Goal: Information Seeking & Learning: Learn about a topic

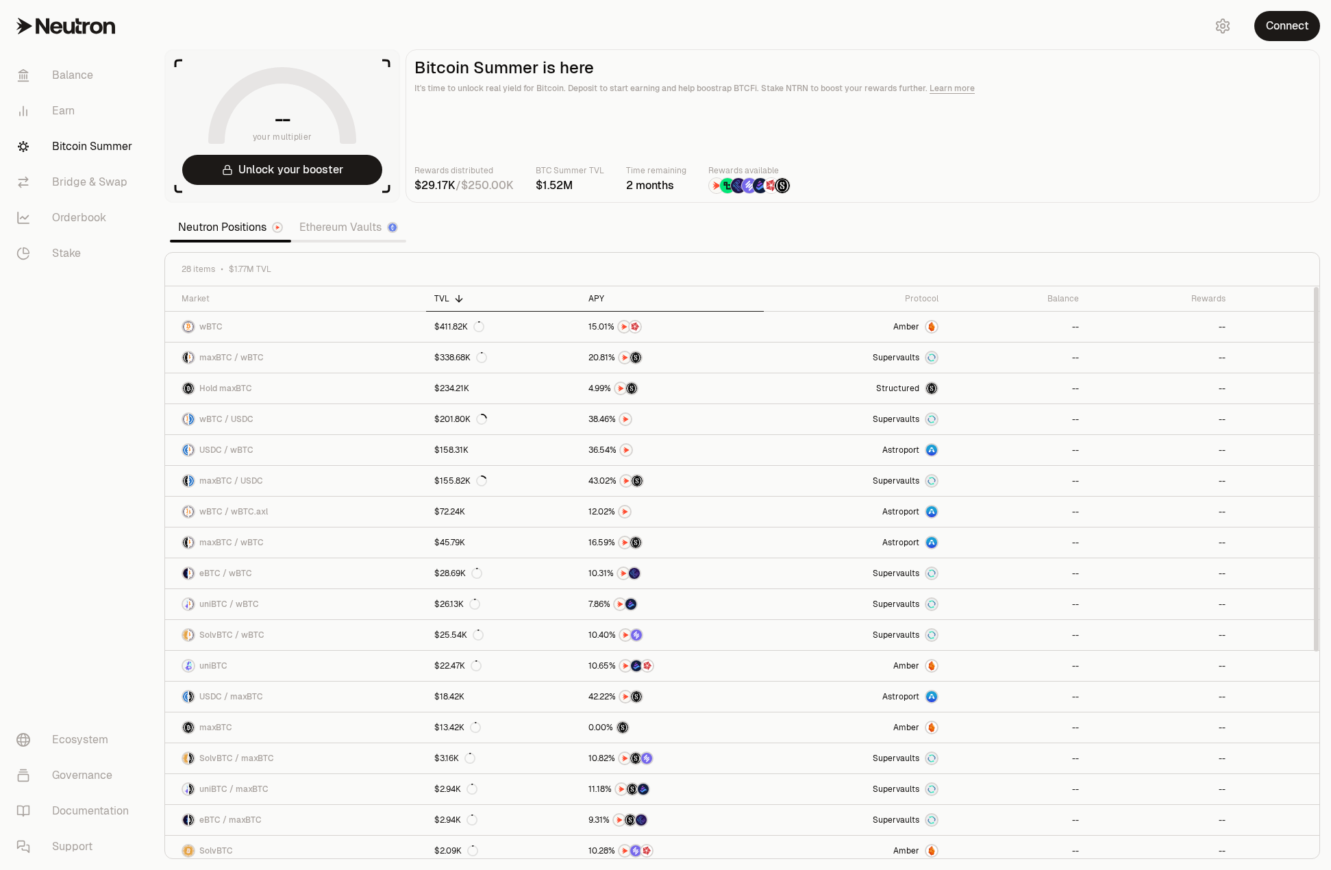
click at [608, 294] on icon at bounding box center [613, 298] width 11 height 11
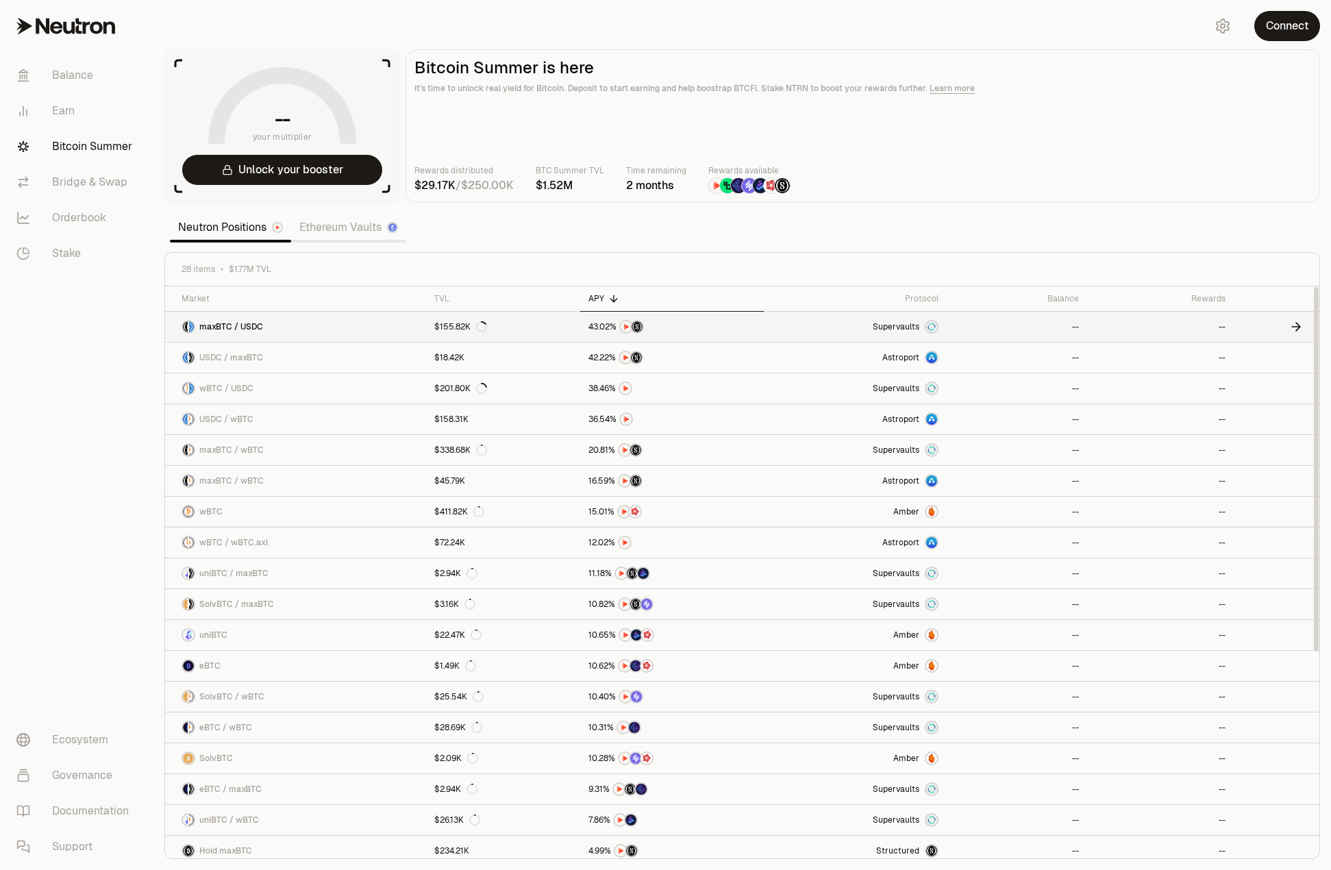
click at [219, 327] on span "maxBTC / USDC" at bounding box center [231, 326] width 64 height 11
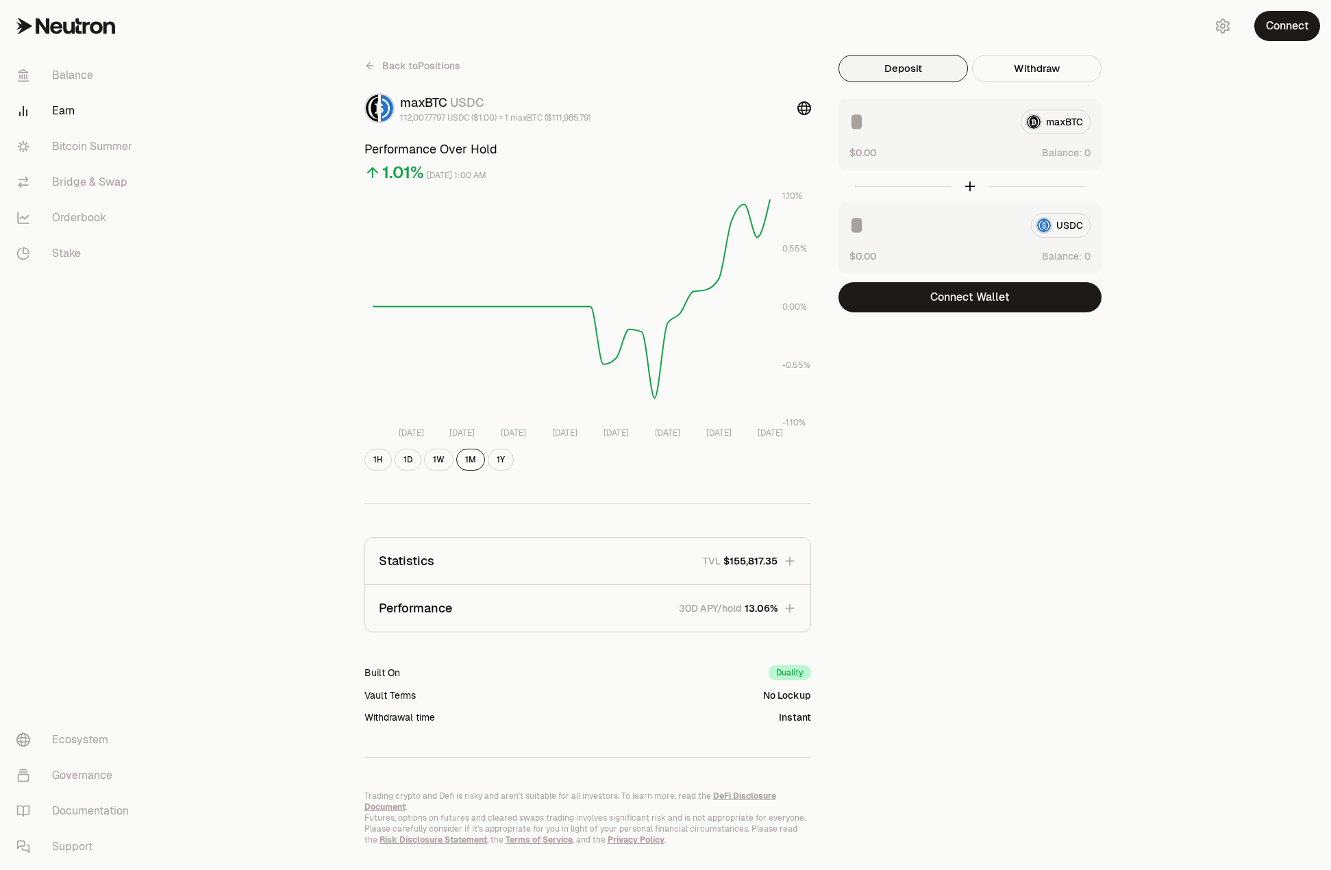
click at [417, 106] on div "maxBTC USDC" at bounding box center [495, 102] width 190 height 19
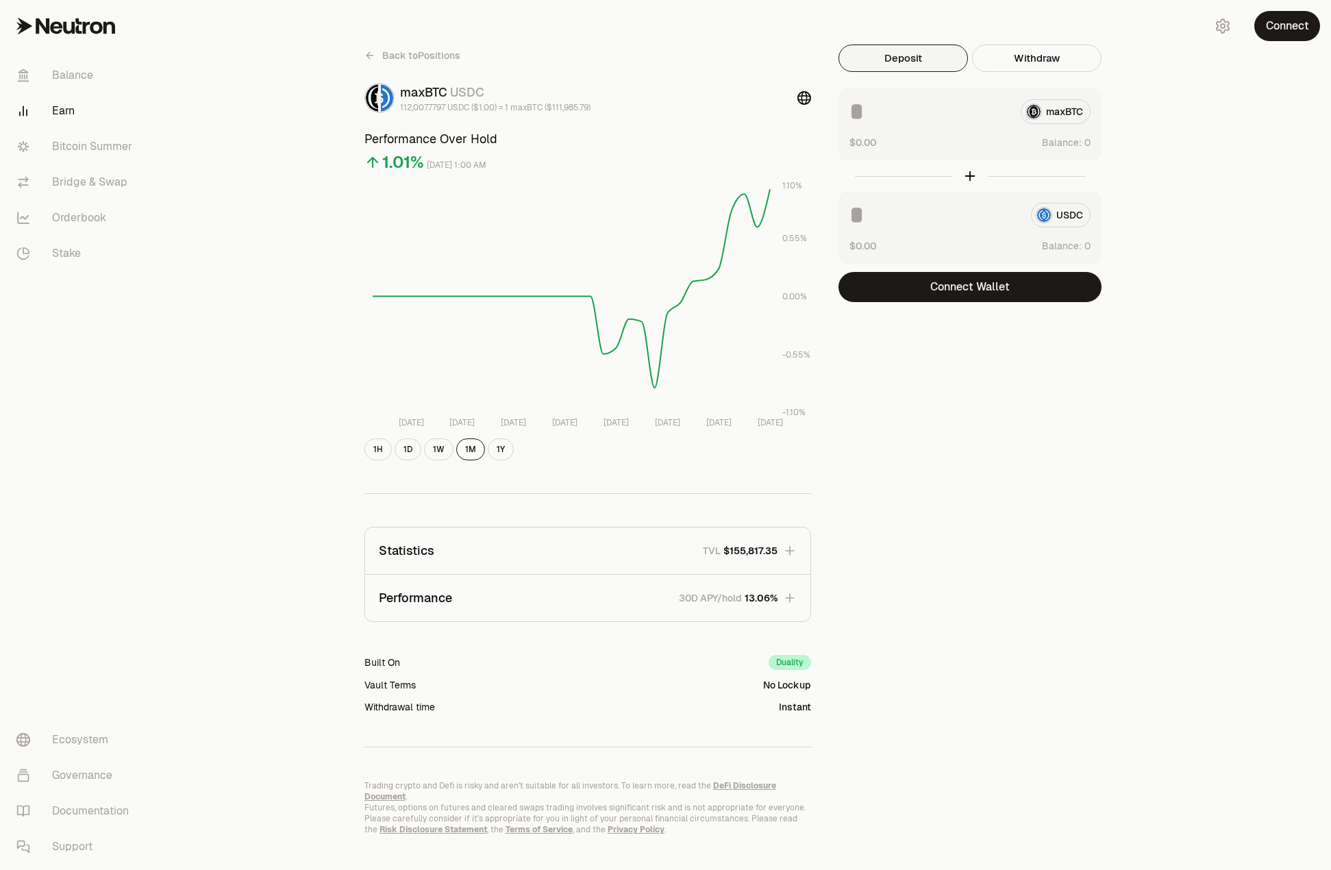
scroll to position [19, 0]
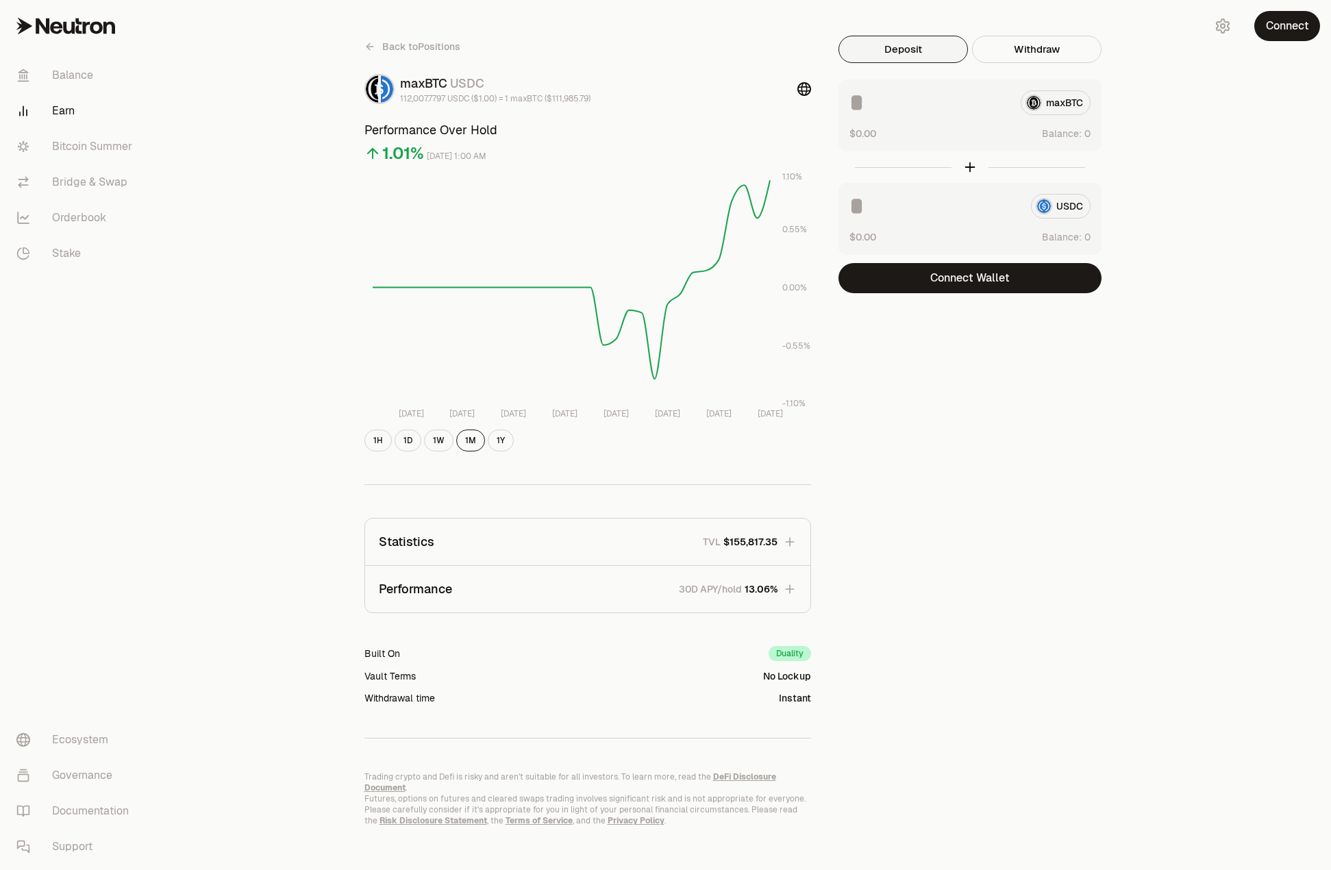
click at [783, 539] on icon "button" at bounding box center [790, 542] width 14 height 14
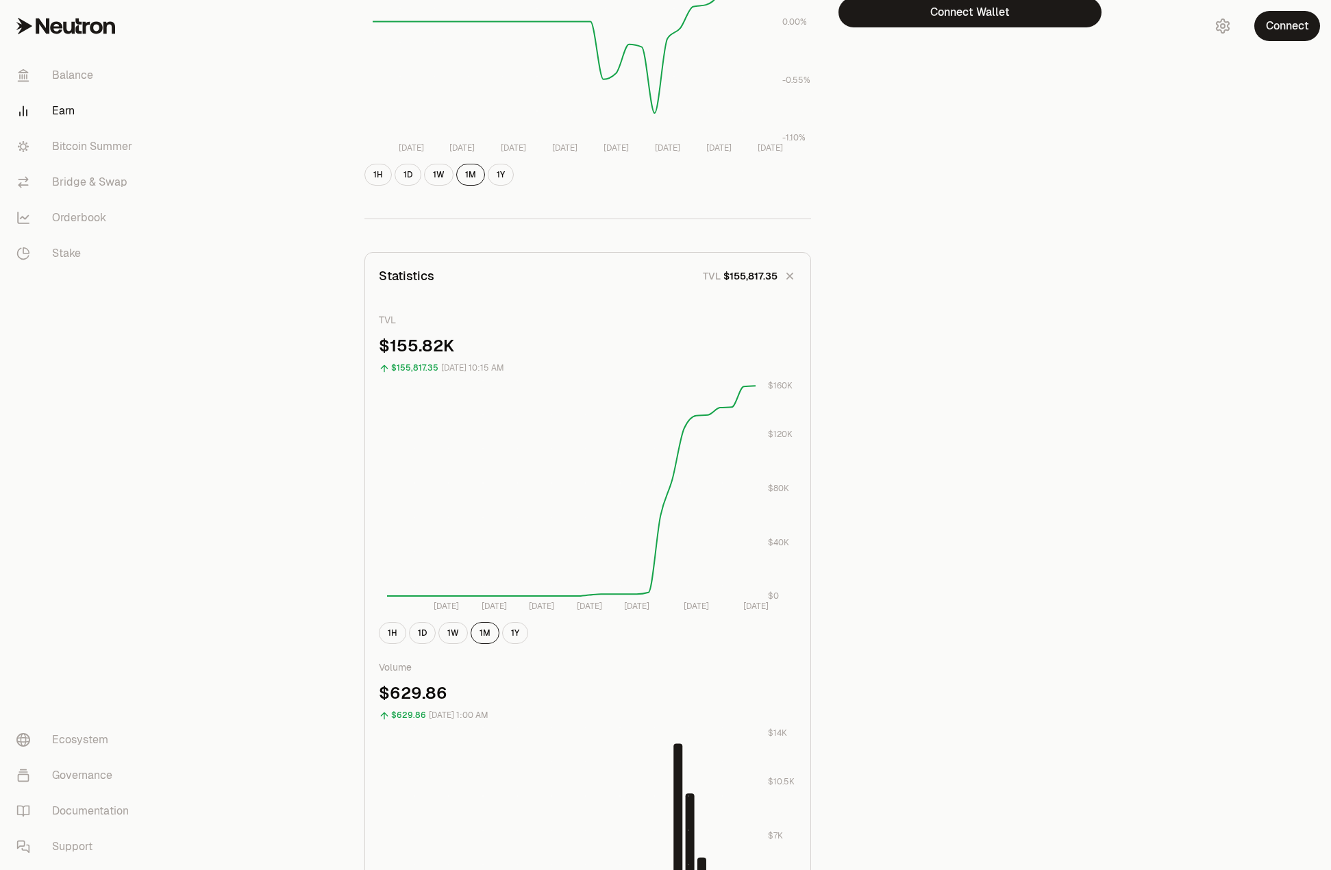
scroll to position [293, 0]
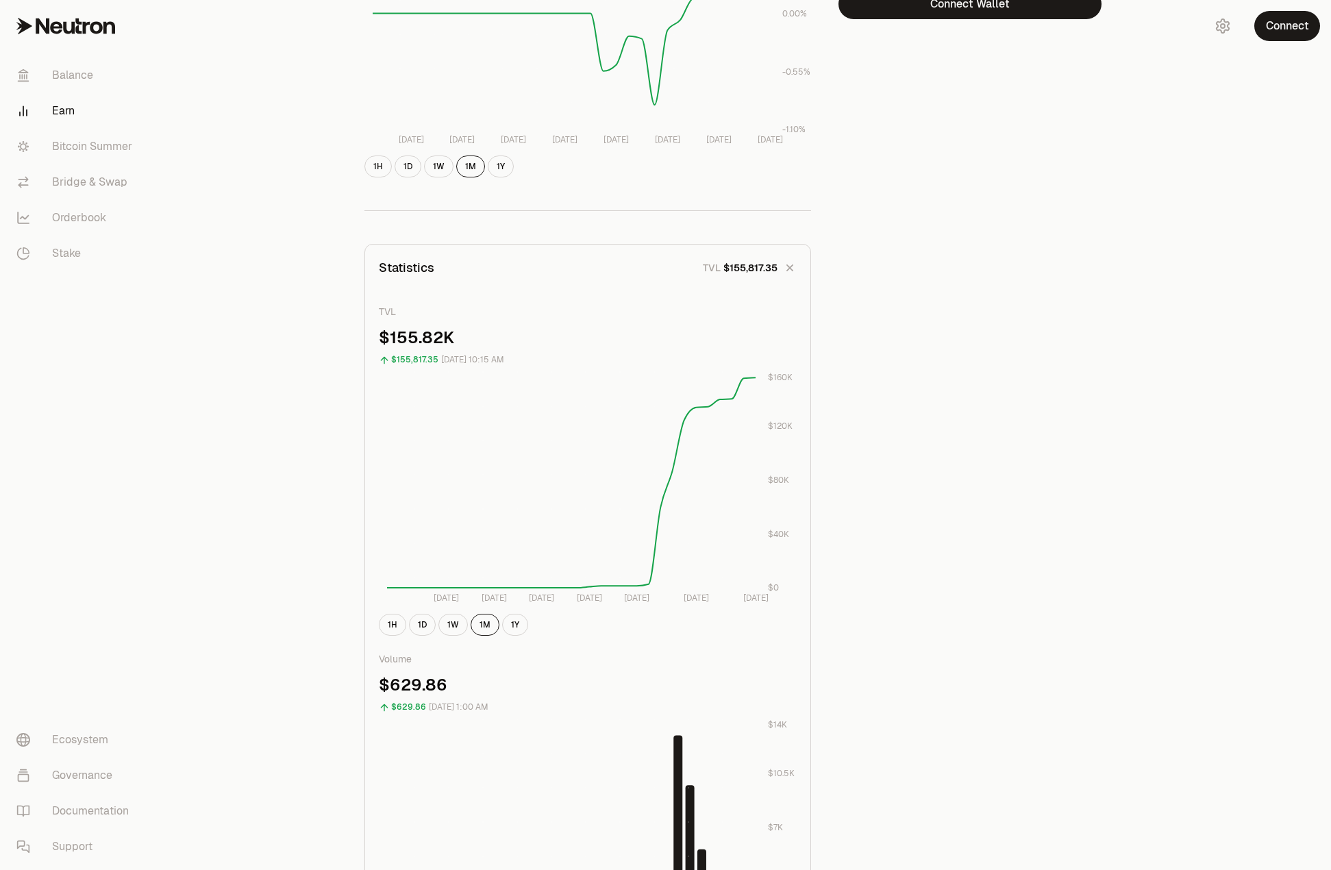
click at [782, 260] on button "Statistics TVL $155,817.35" at bounding box center [587, 268] width 445 height 47
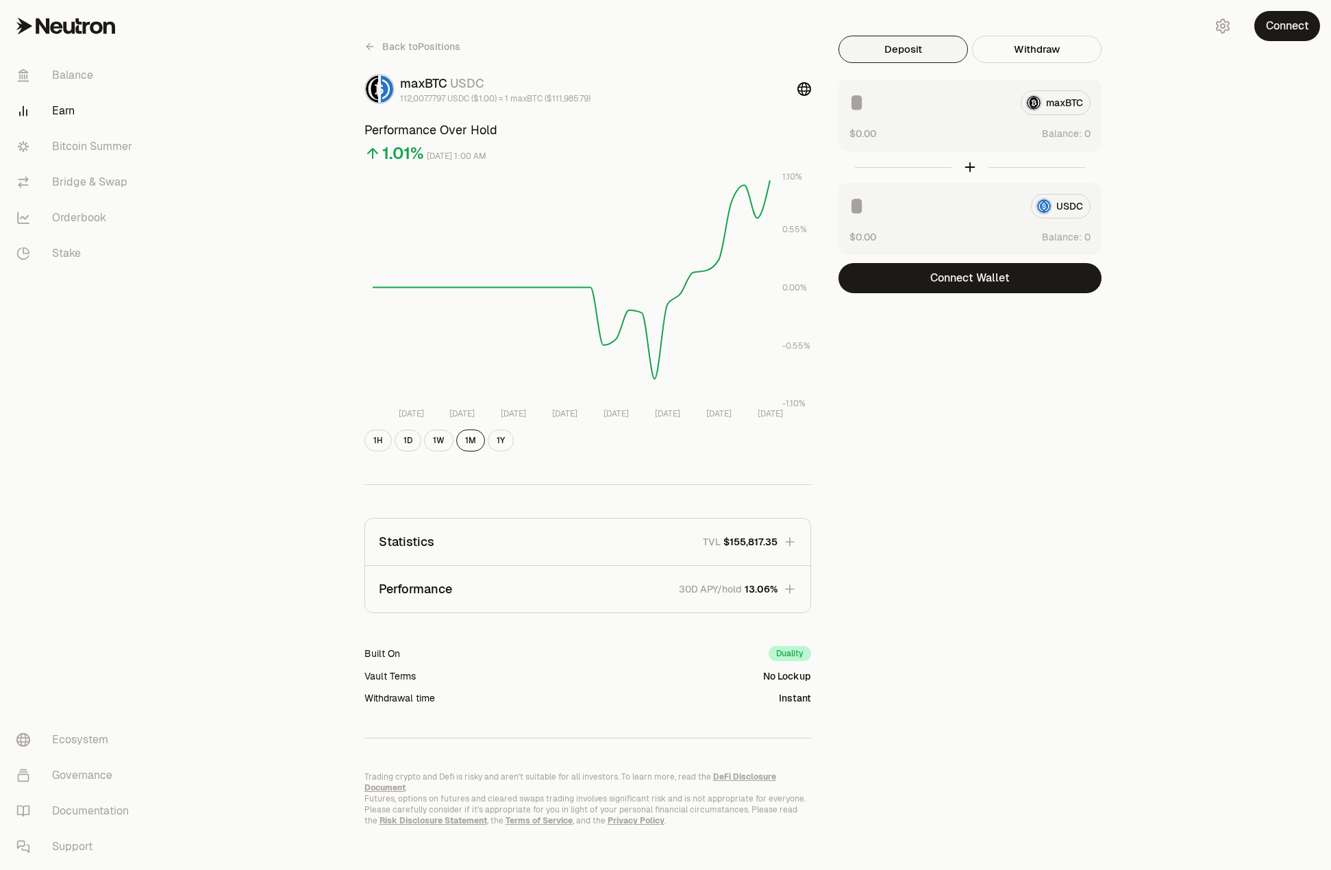
click at [724, 589] on p "30D APY/hold" at bounding box center [710, 589] width 63 height 14
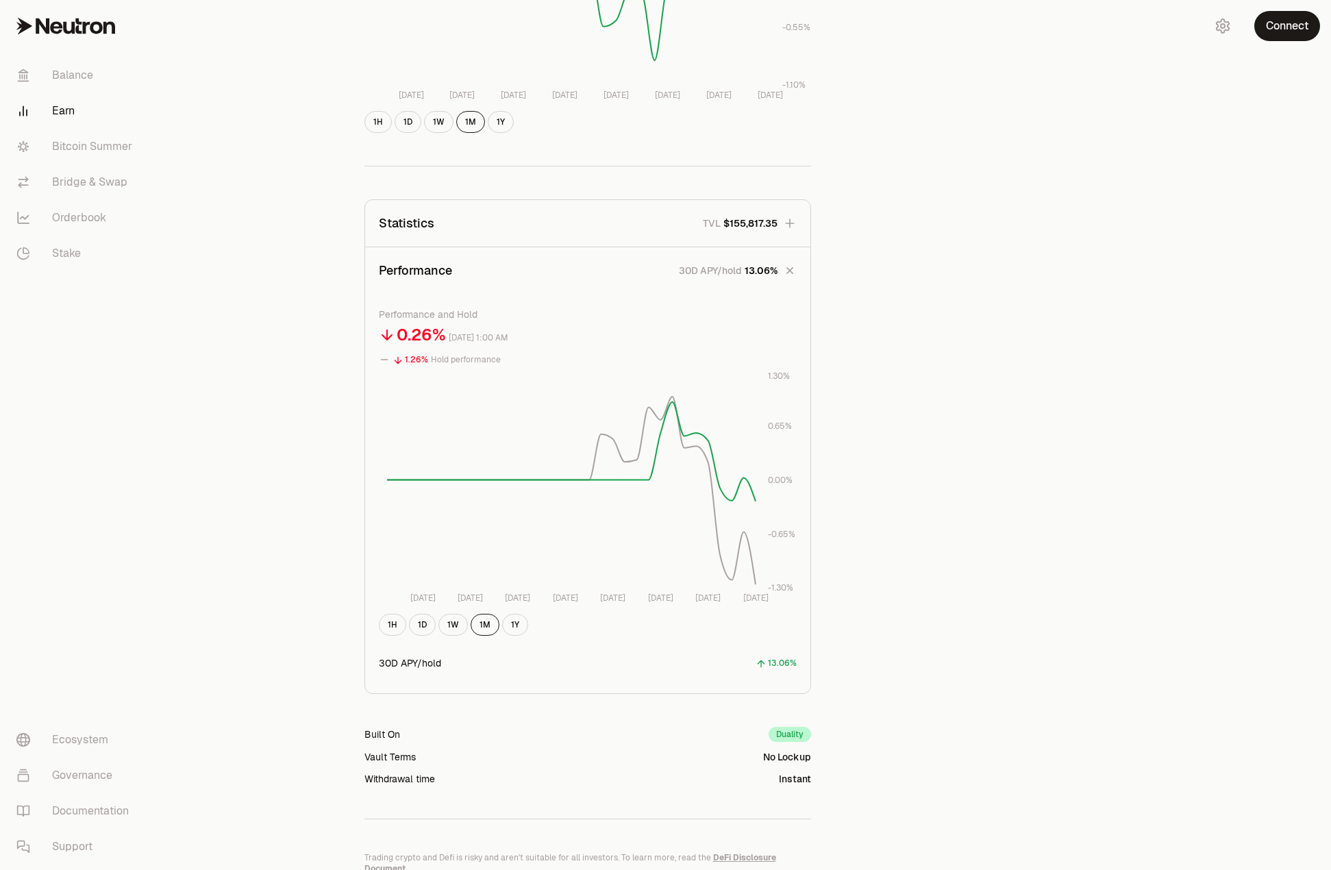
scroll to position [343, 0]
click at [510, 626] on button "1Y" at bounding box center [515, 620] width 26 height 22
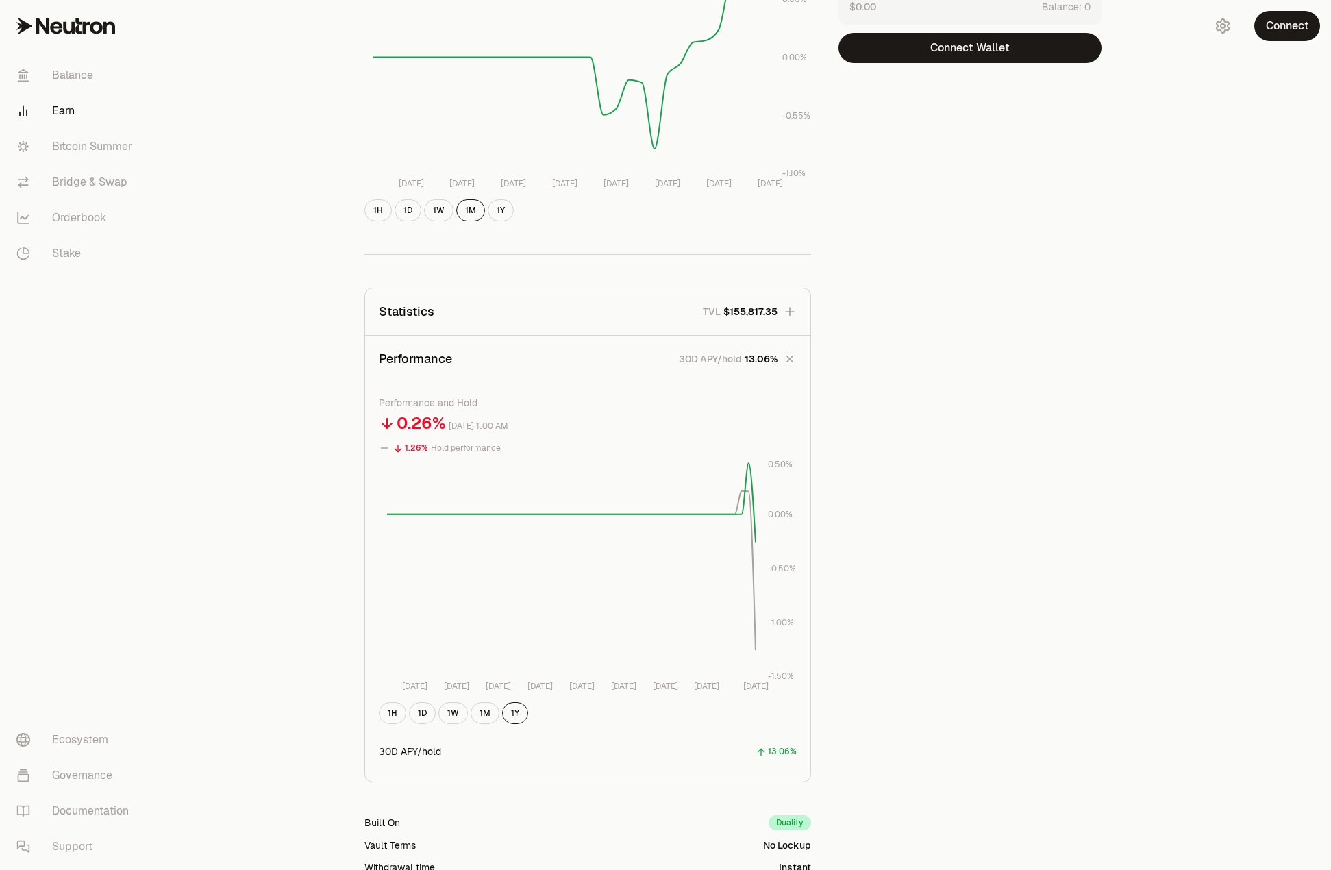
scroll to position [274, 0]
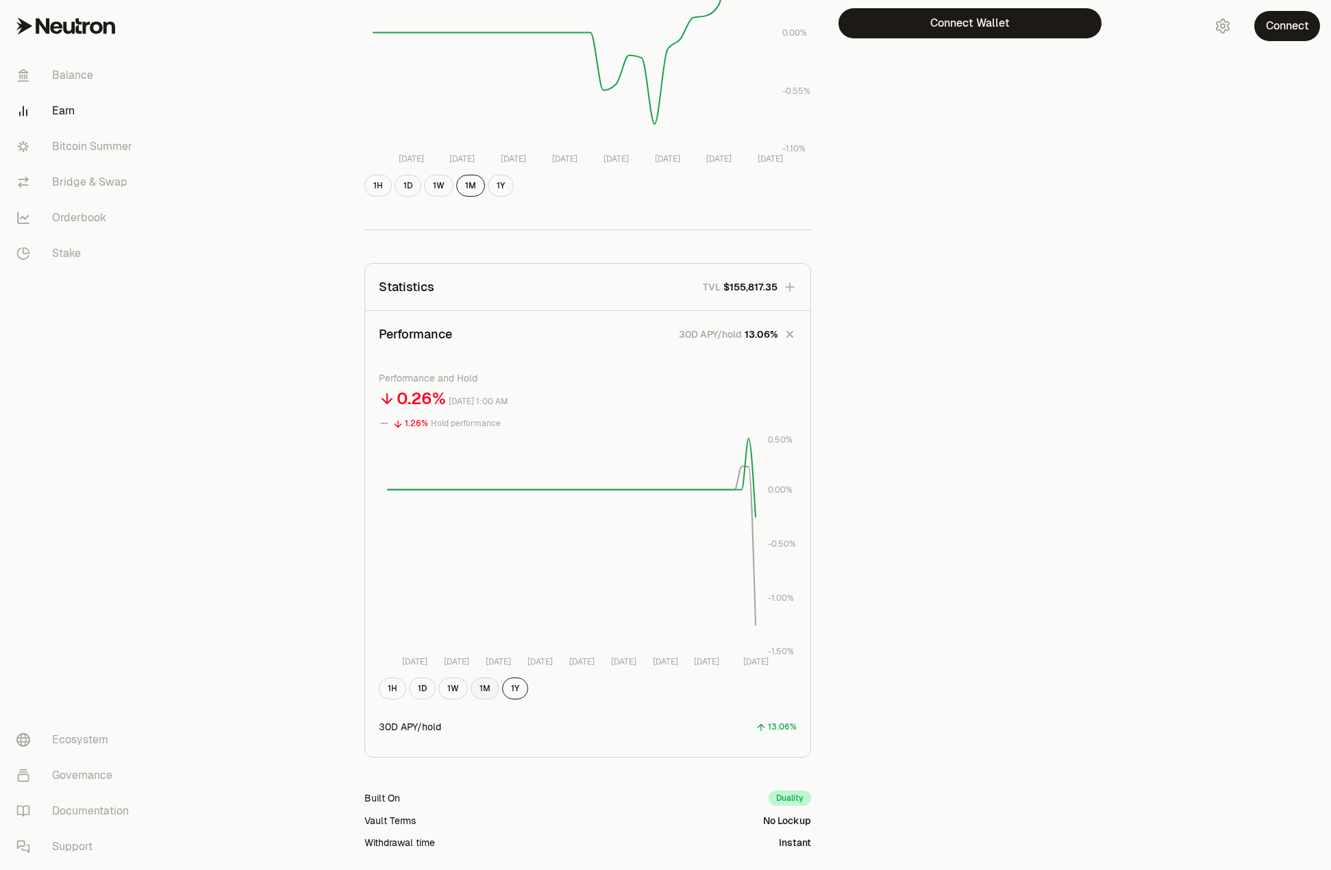
click at [487, 687] on button "1M" at bounding box center [485, 689] width 29 height 22
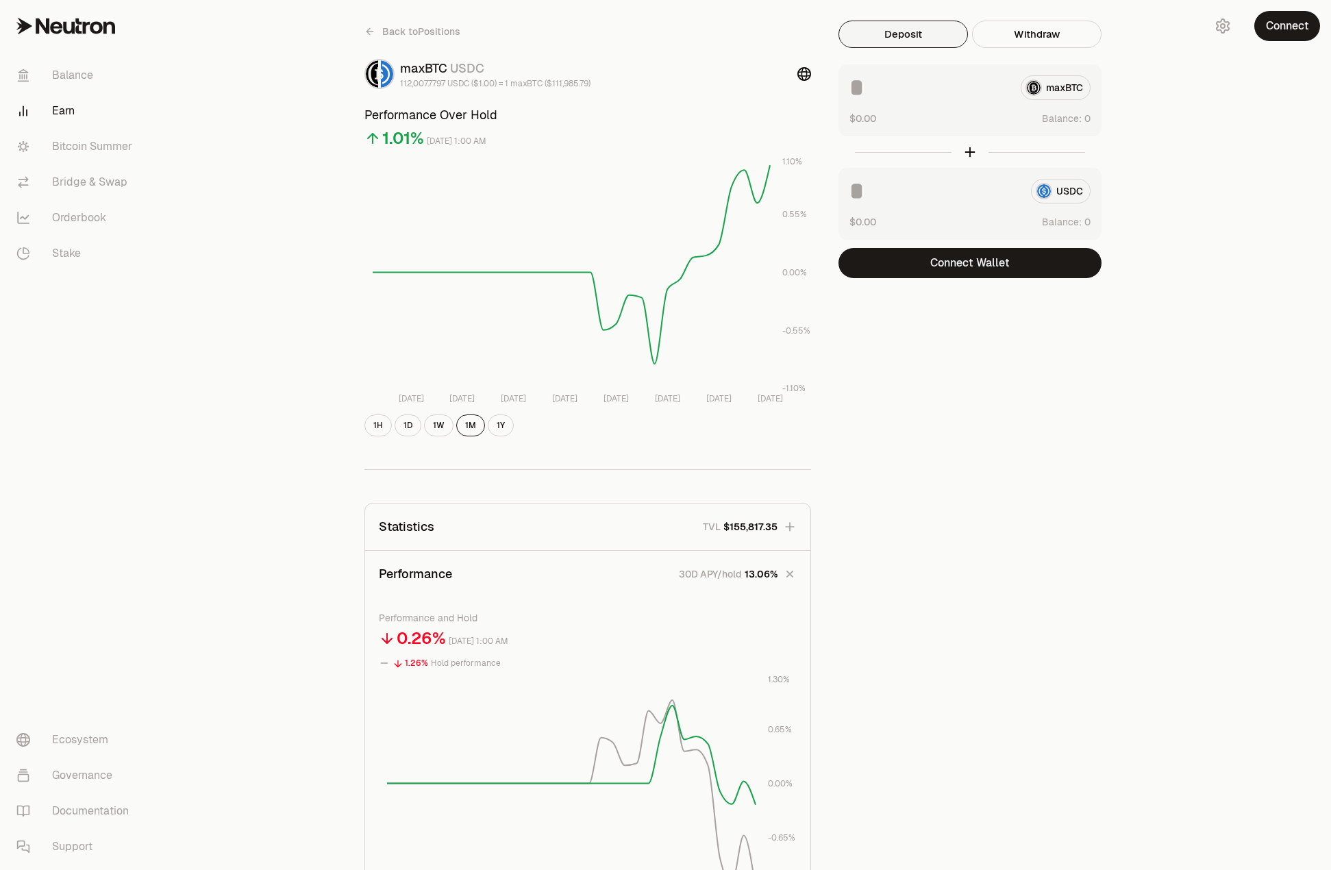
scroll to position [0, 0]
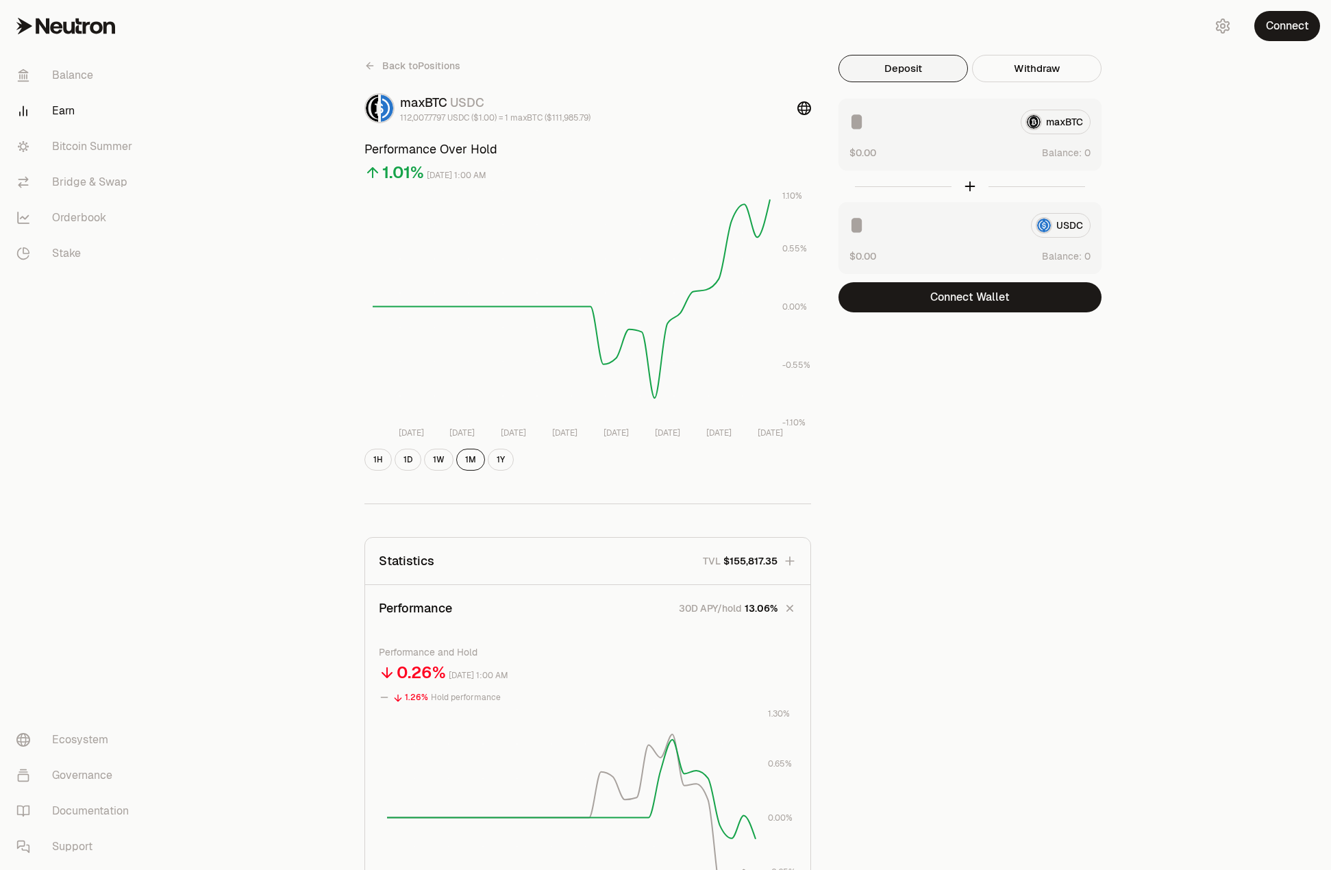
click at [371, 66] on icon at bounding box center [369, 65] width 11 height 11
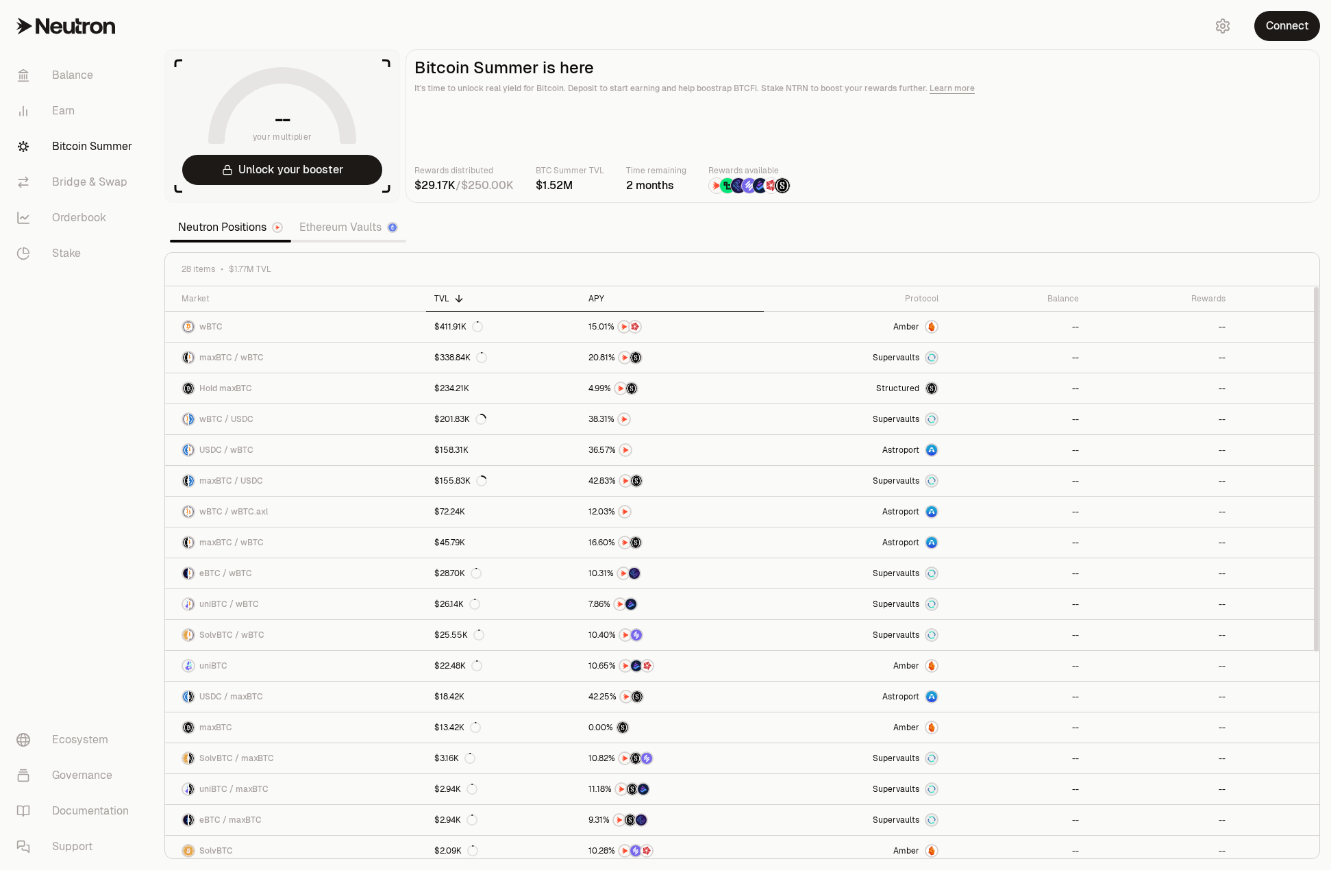
click at [653, 299] on div "APY" at bounding box center [672, 298] width 166 height 11
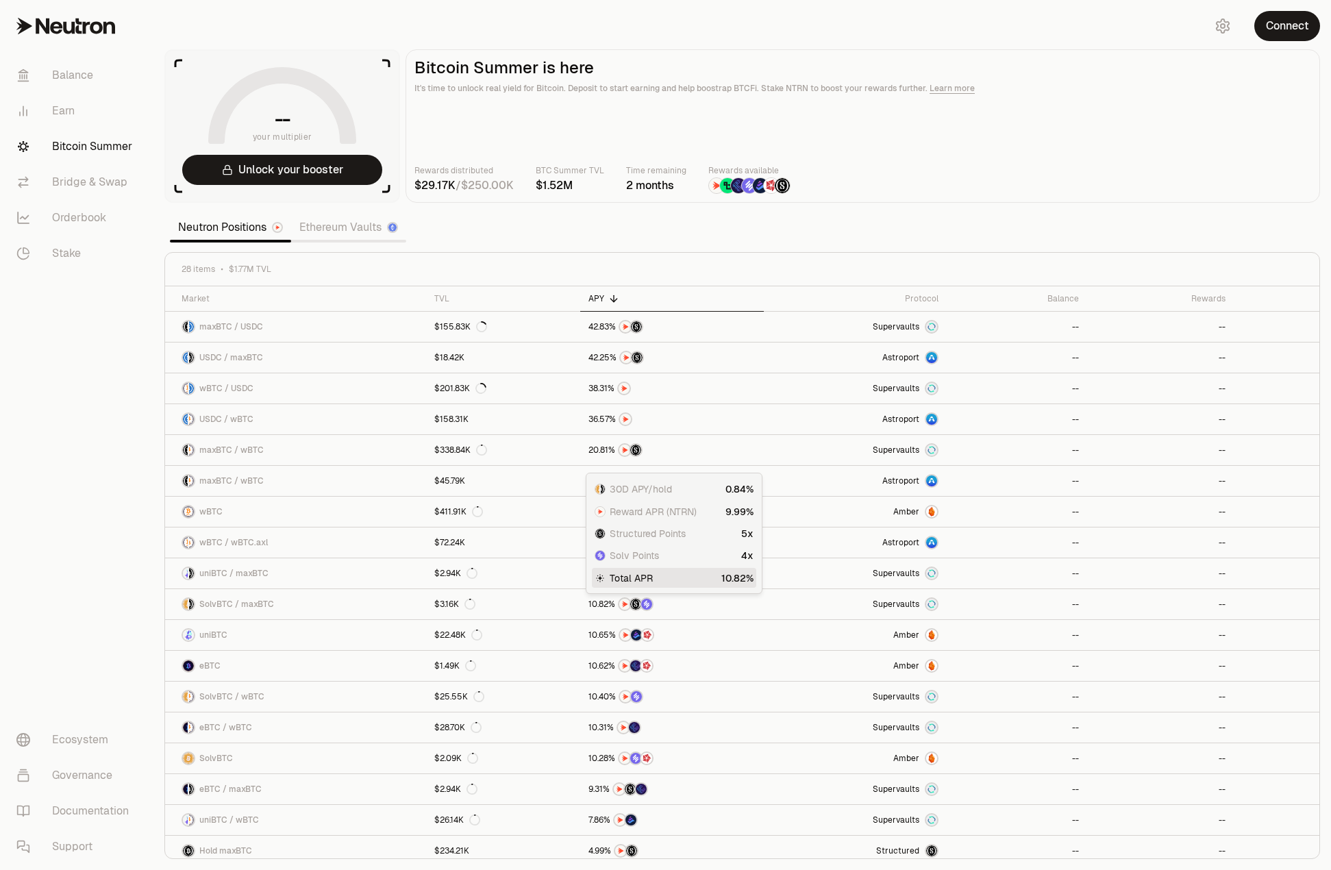
click at [371, 224] on link "Ethereum Vaults" at bounding box center [348, 227] width 115 height 27
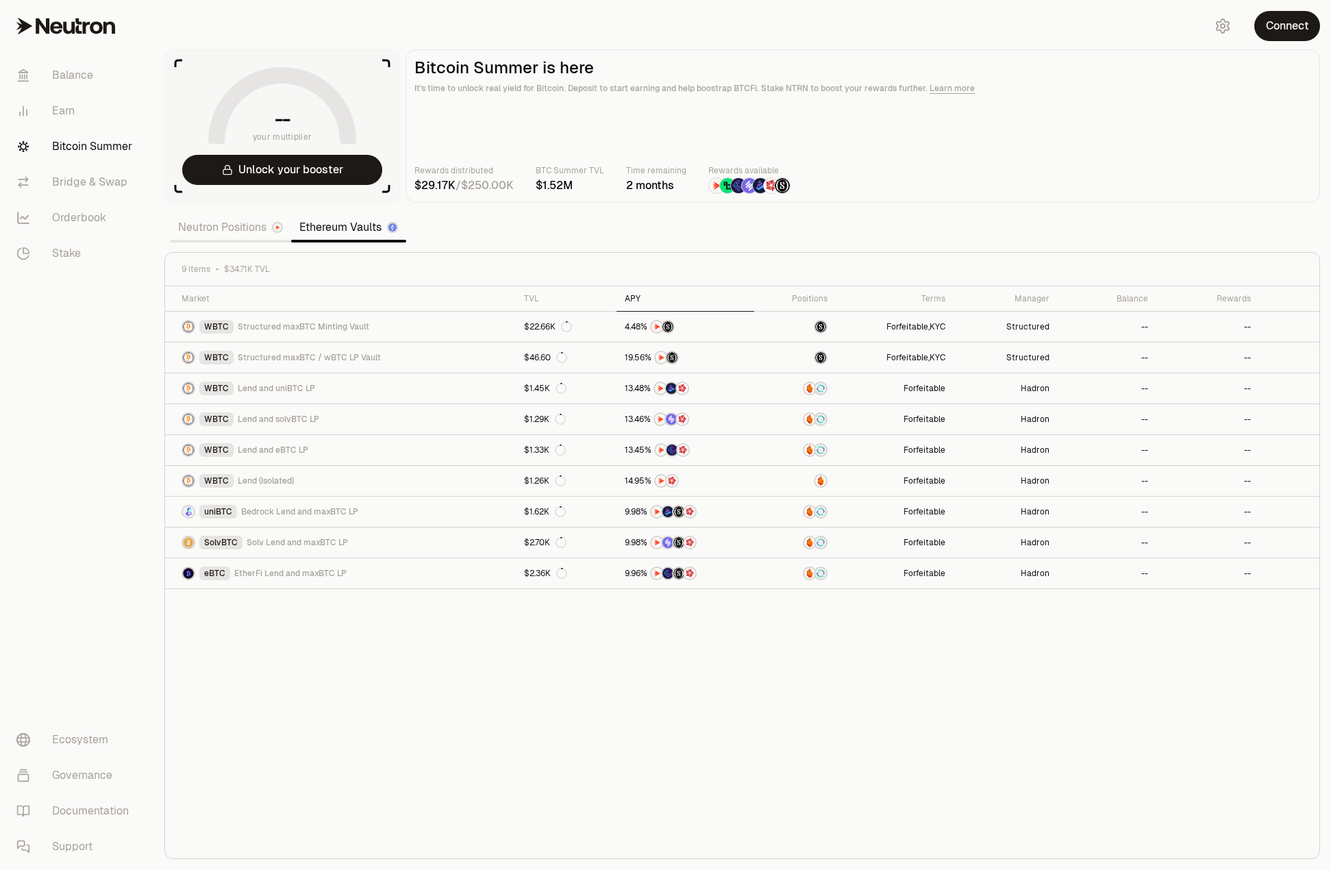
click at [625, 301] on div "APY" at bounding box center [686, 298] width 122 height 11
click at [221, 230] on link "Neutron Positions" at bounding box center [230, 227] width 121 height 27
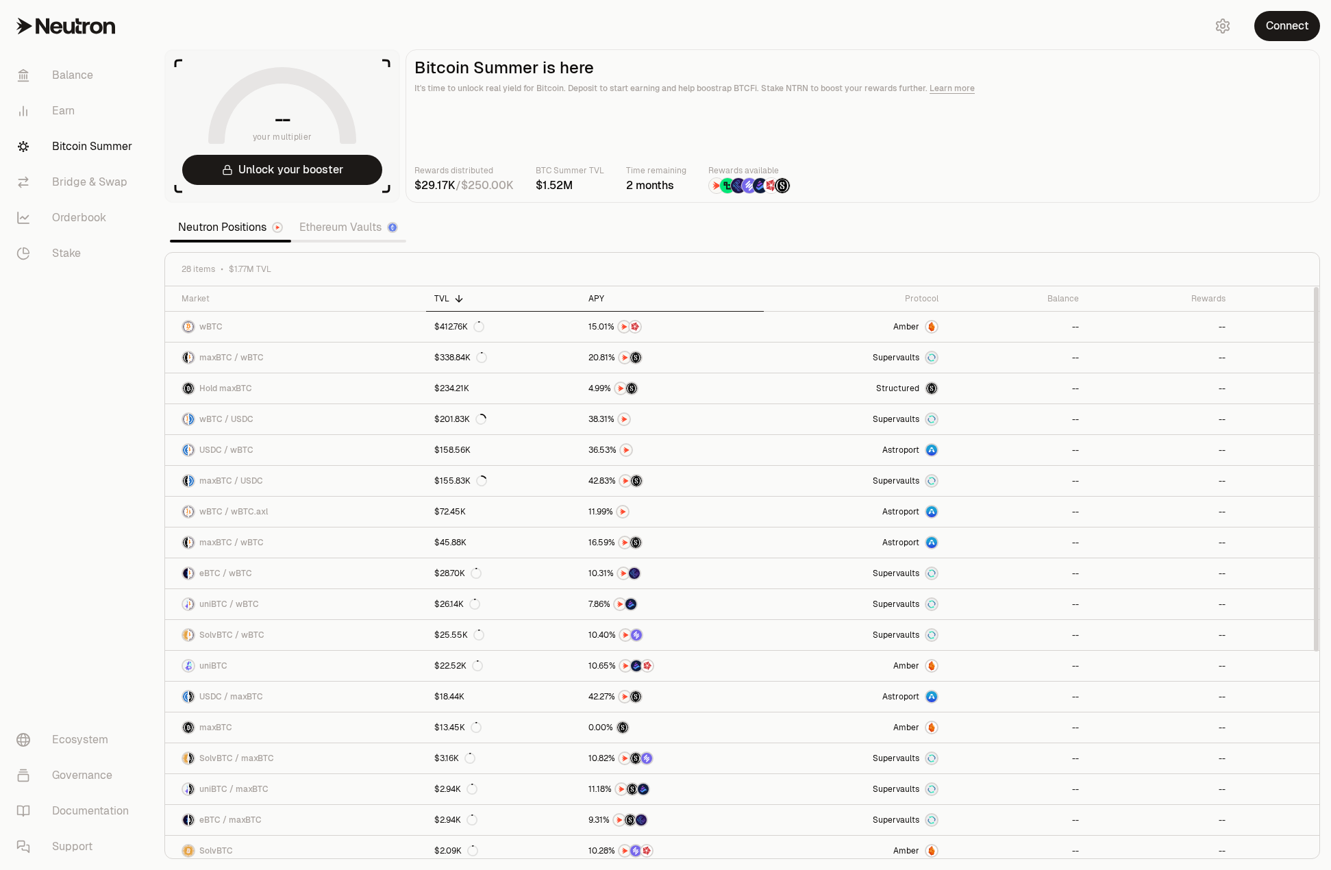
click at [603, 296] on div "APY" at bounding box center [672, 298] width 166 height 11
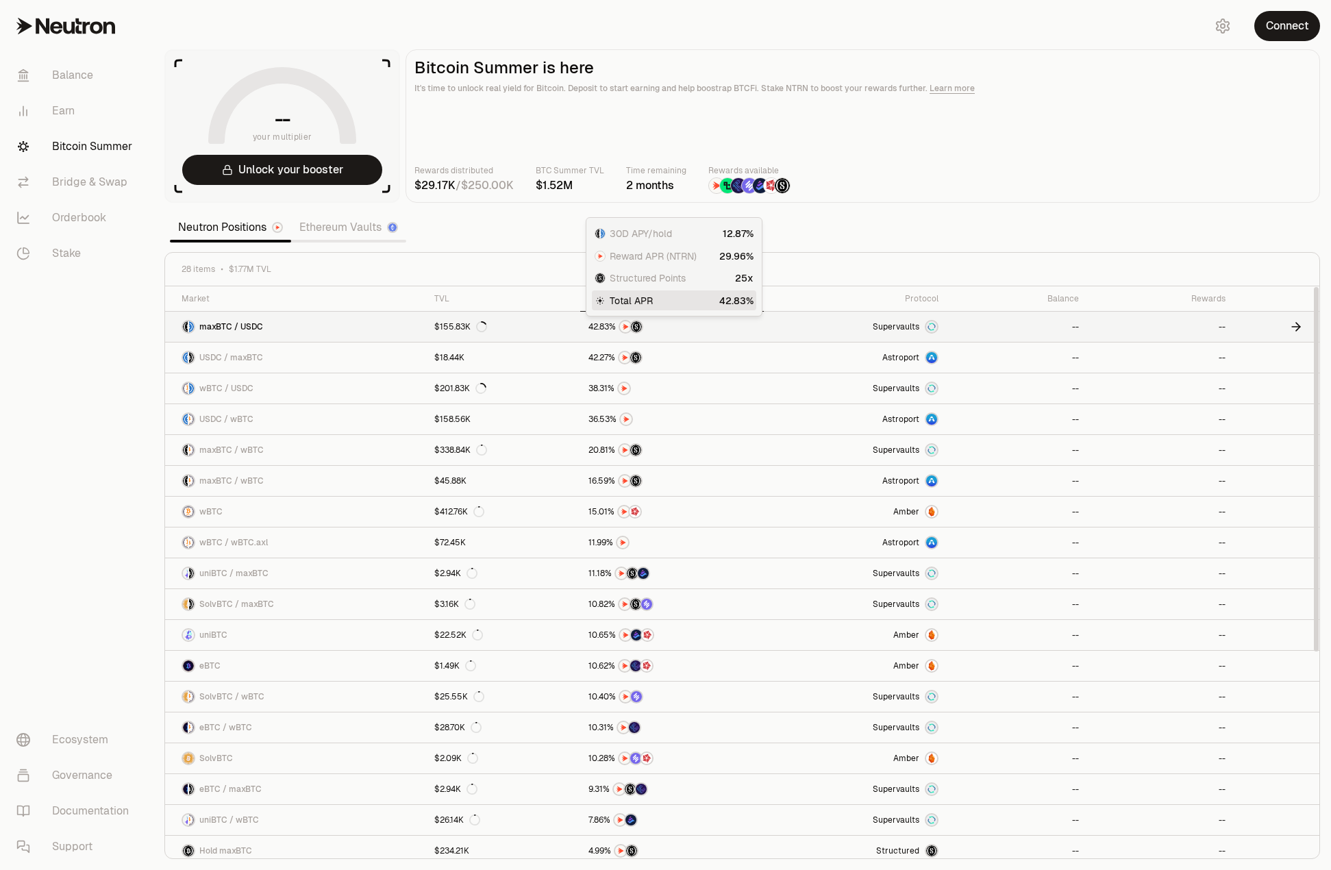
click at [676, 332] on div at bounding box center [672, 327] width 166 height 14
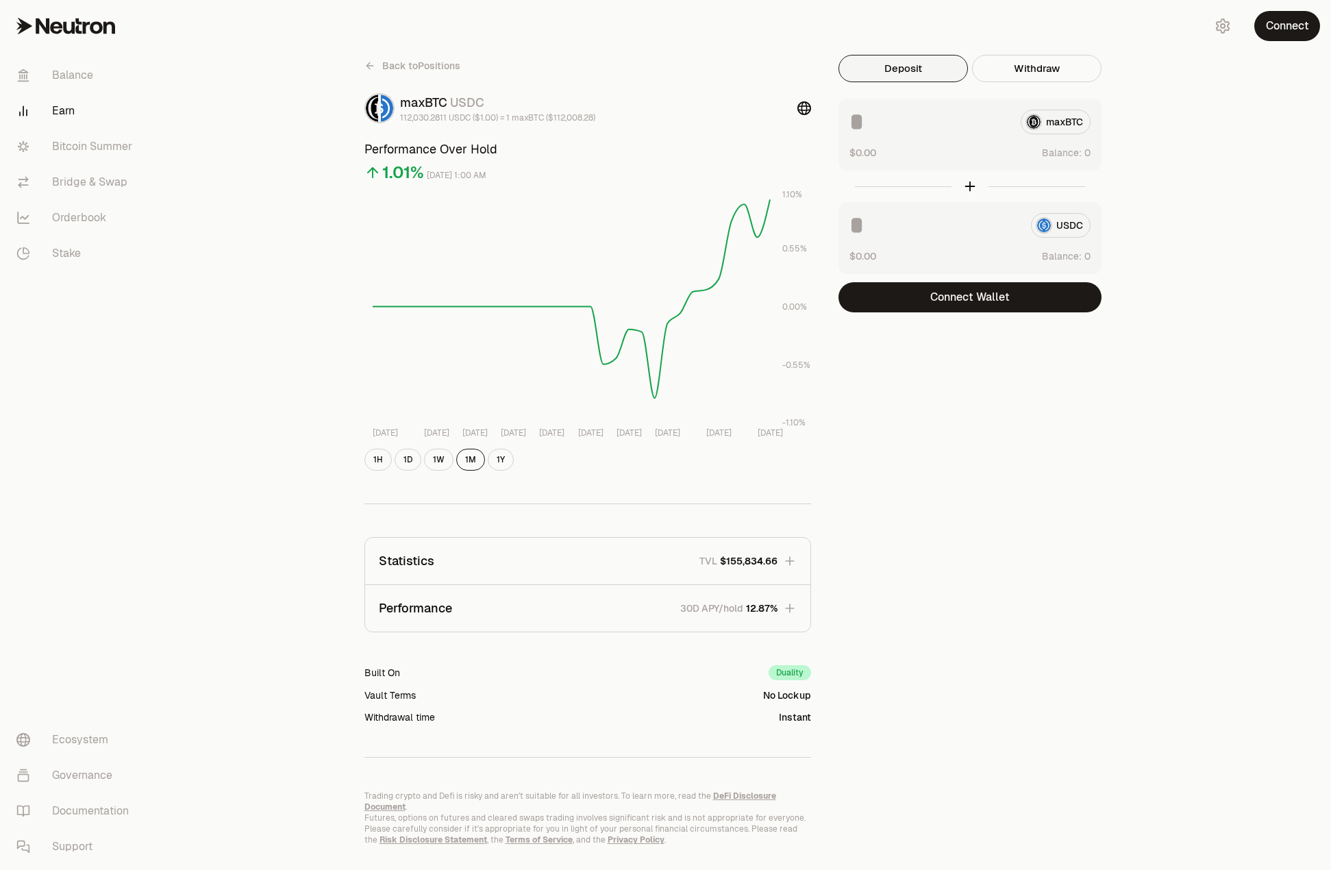
click at [851, 230] on input at bounding box center [935, 225] width 171 height 25
type input "***"
click at [1259, 245] on div "Back to Positions maxBTC USDC 112,030.2811 USDC ($1.00) = 1 maxBTC ($112,008.28…" at bounding box center [742, 450] width 1178 height 900
click at [892, 127] on input at bounding box center [930, 122] width 160 height 25
click at [1009, 58] on button "Withdraw" at bounding box center [1036, 68] width 129 height 27
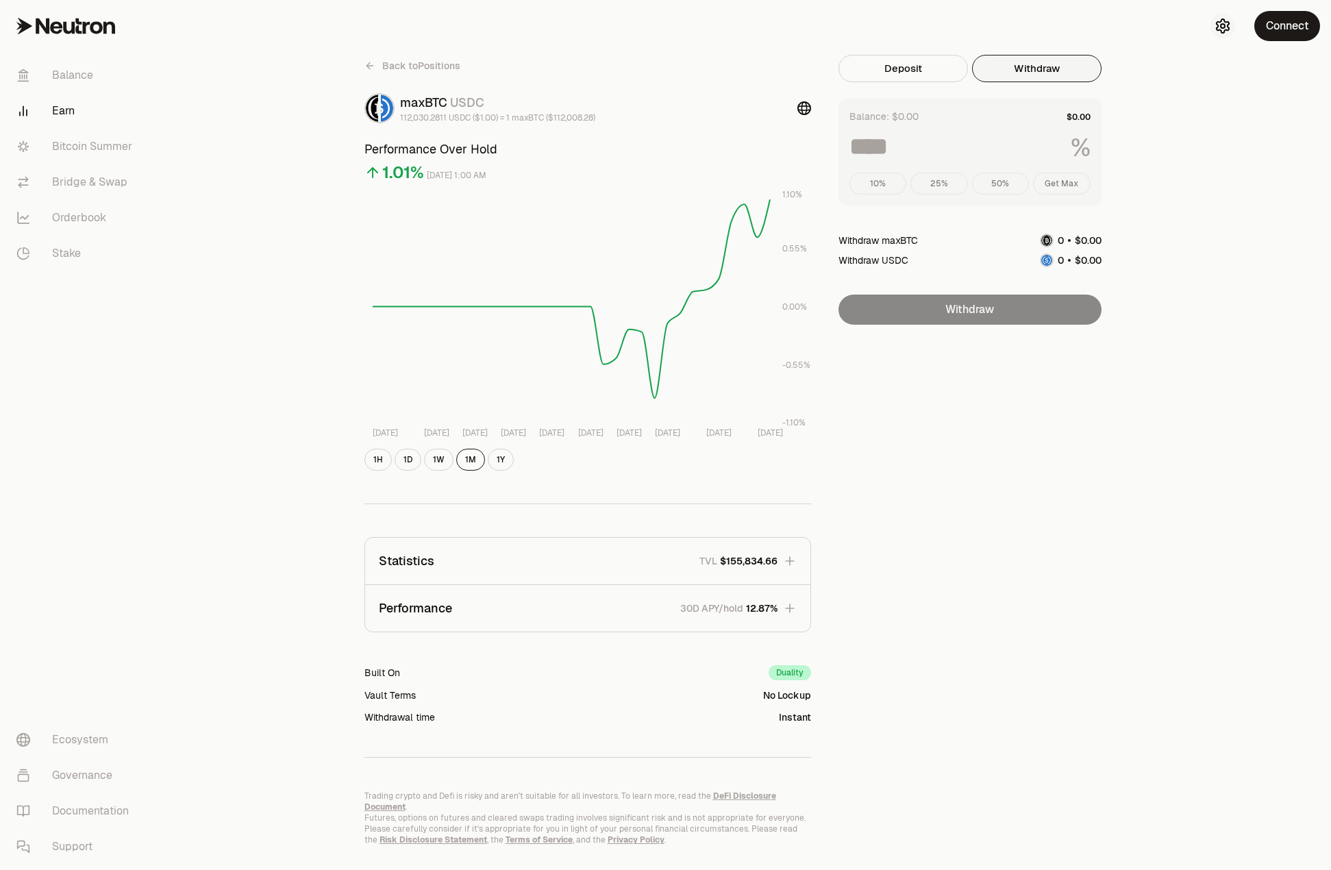
click at [1228, 26] on icon "button" at bounding box center [1223, 26] width 12 height 14
click at [1173, 122] on html "Balance Earn Bitcoin Summer Bridge & Swap Orderbook Stake Ecosystem Governance …" at bounding box center [665, 450] width 1331 height 900
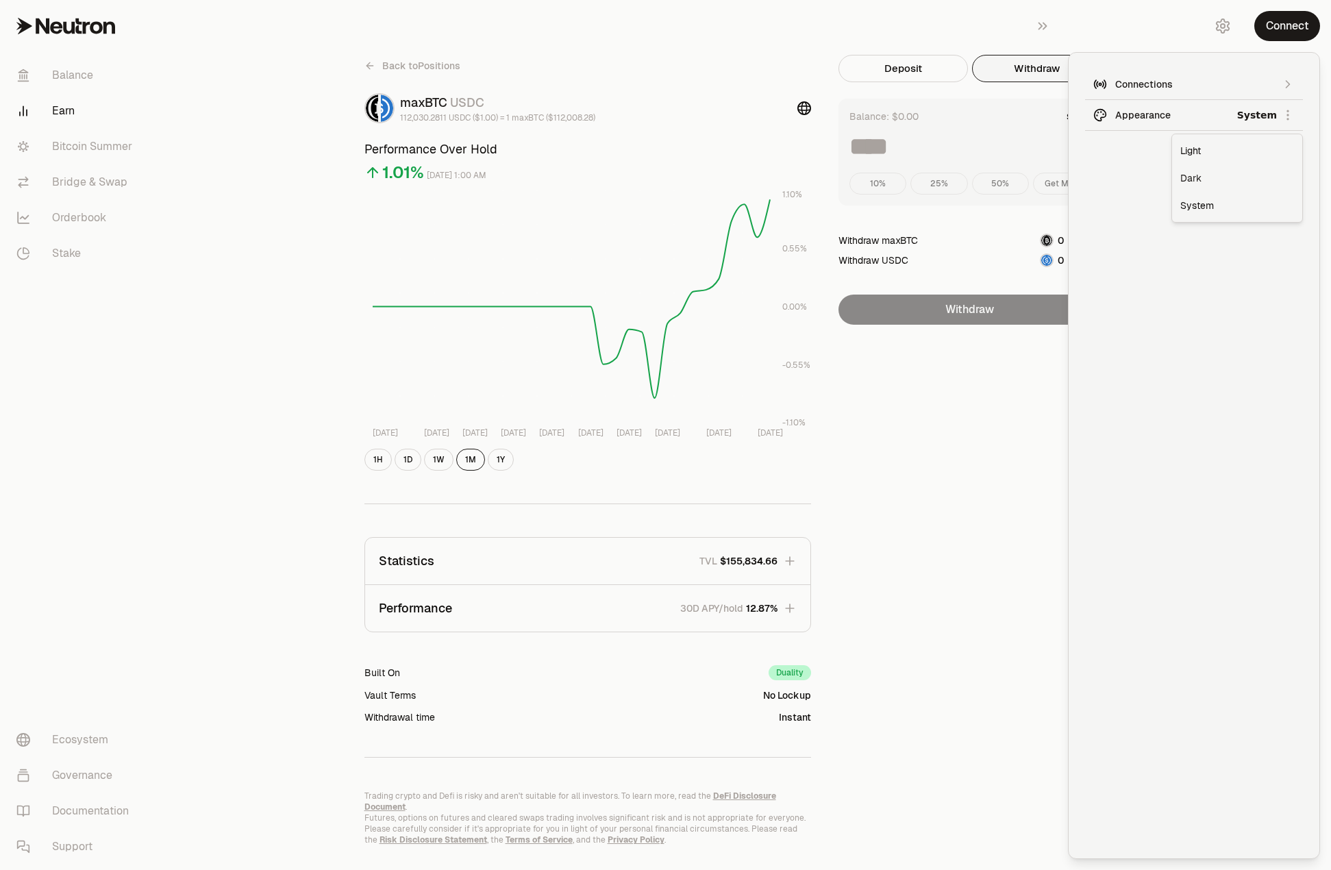
click at [1184, 181] on div "Dark" at bounding box center [1237, 177] width 125 height 27
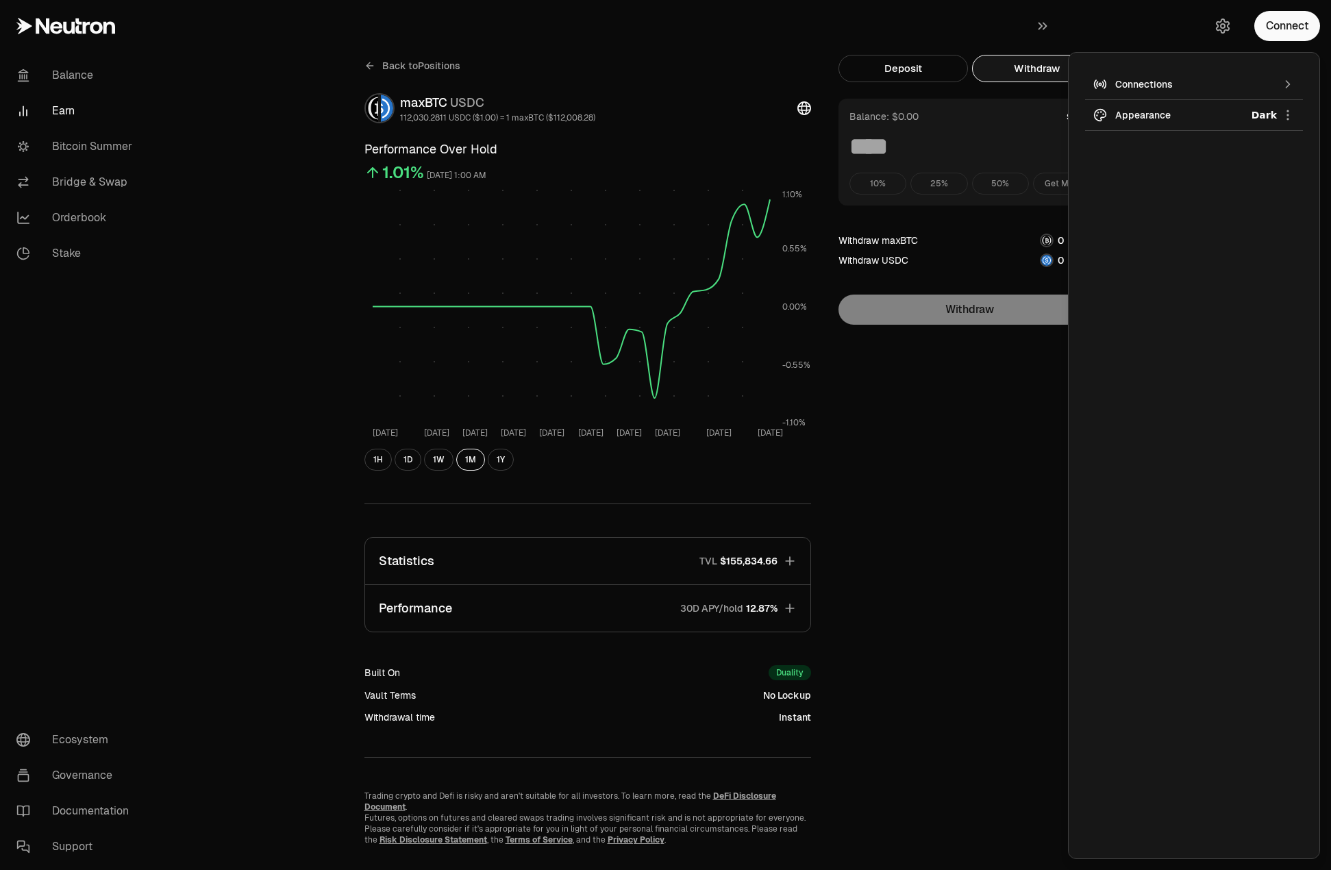
click at [1172, 111] on html "Balance Earn Bitcoin Summer Bridge & Swap Orderbook Stake Ecosystem Governance …" at bounding box center [665, 450] width 1331 height 900
click at [1187, 144] on div "Light" at bounding box center [1237, 150] width 125 height 27
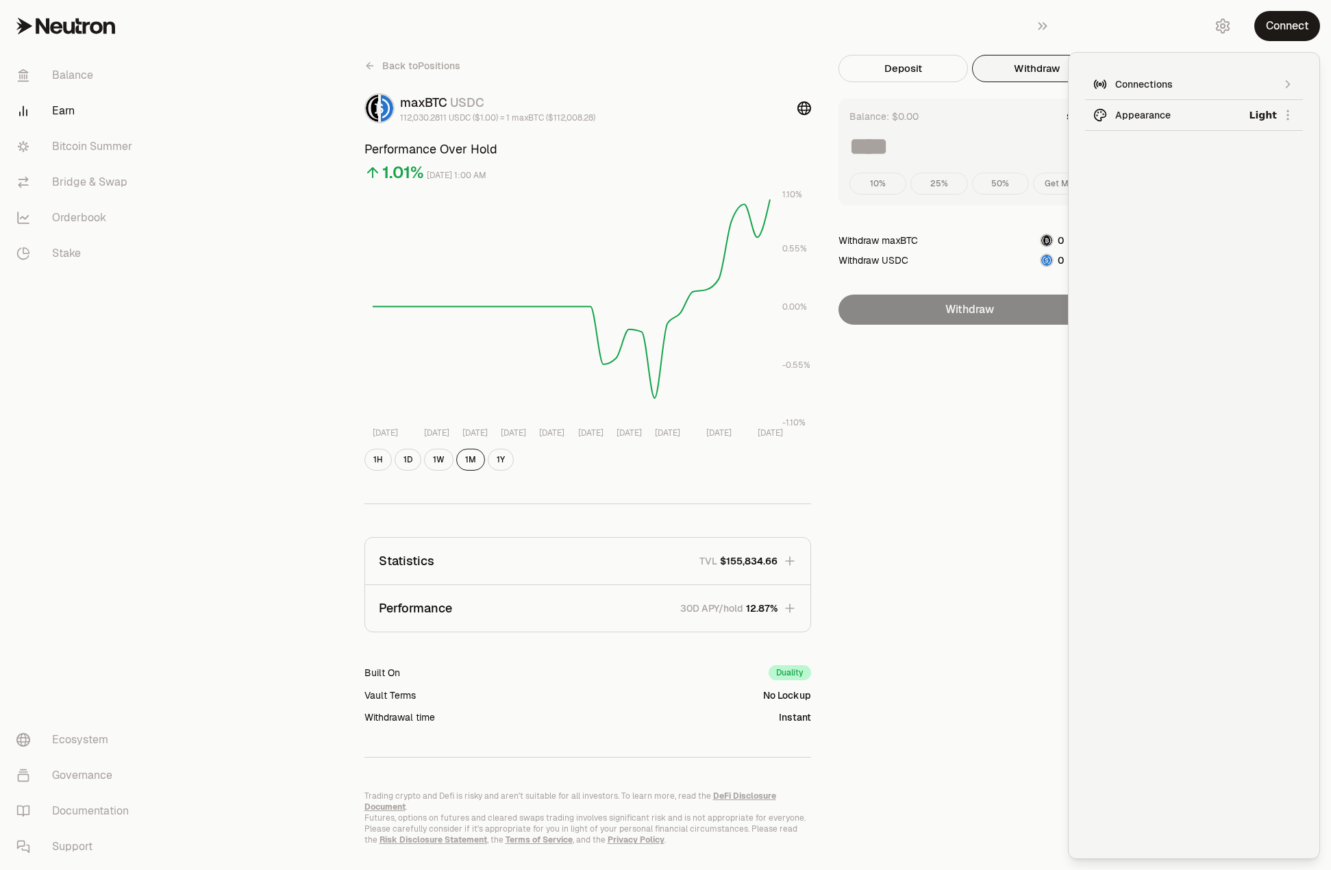
click at [1168, 103] on html "Balance Earn Bitcoin Summer Bridge & Swap Orderbook Stake Ecosystem Governance …" at bounding box center [665, 450] width 1331 height 900
click at [1188, 210] on div "System" at bounding box center [1237, 205] width 125 height 27
click at [1152, 79] on div "Connections" at bounding box center [1194, 84] width 158 height 14
click at [1023, 486] on div "Back to Positions maxBTC USDC 112,030.2811 USDC ($1.00) = 1 maxBTC ($112,008.28…" at bounding box center [742, 450] width 789 height 791
click at [127, 142] on link "Bitcoin Summer" at bounding box center [76, 147] width 143 height 36
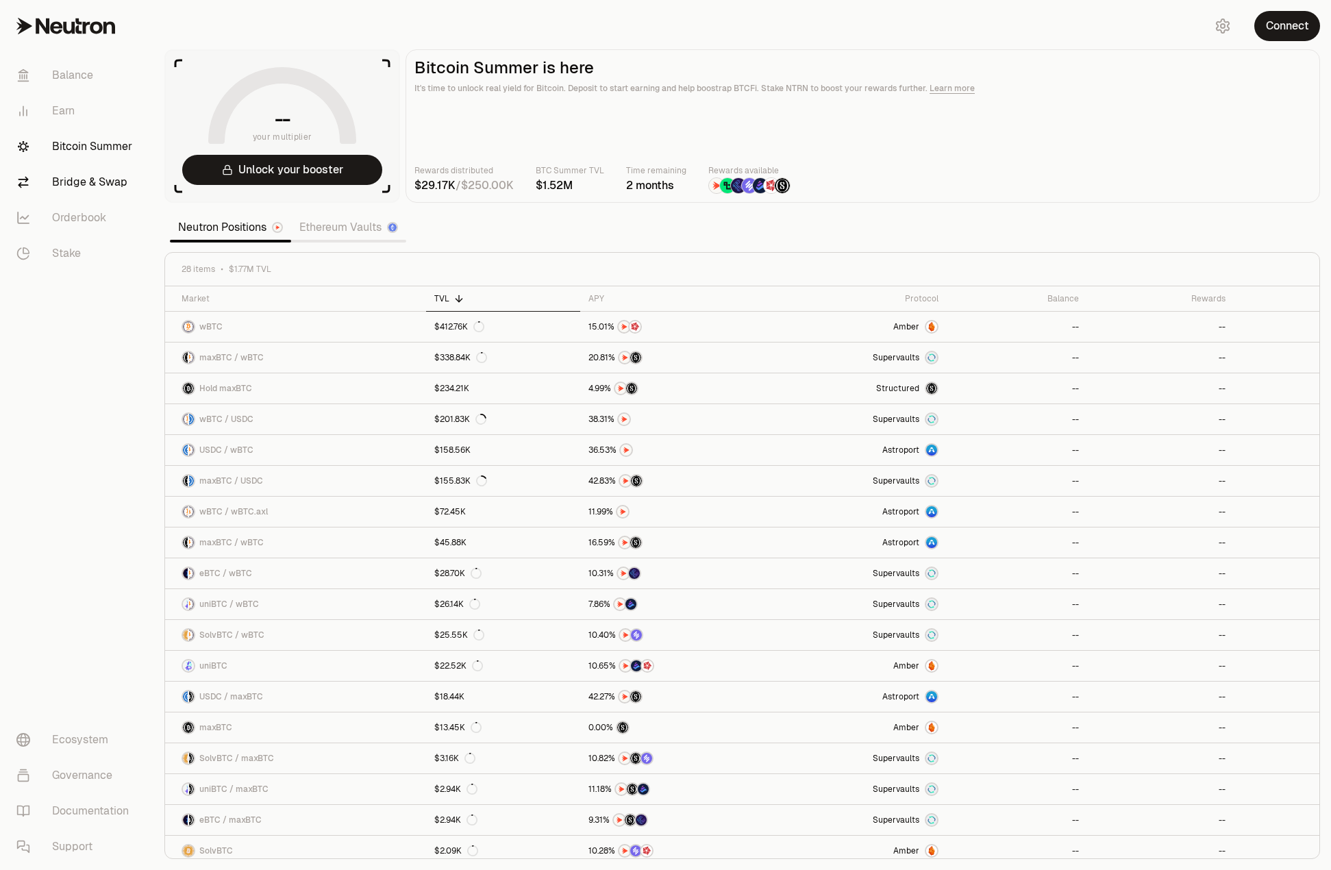
click at [59, 166] on link "Bridge & Swap" at bounding box center [76, 182] width 143 height 36
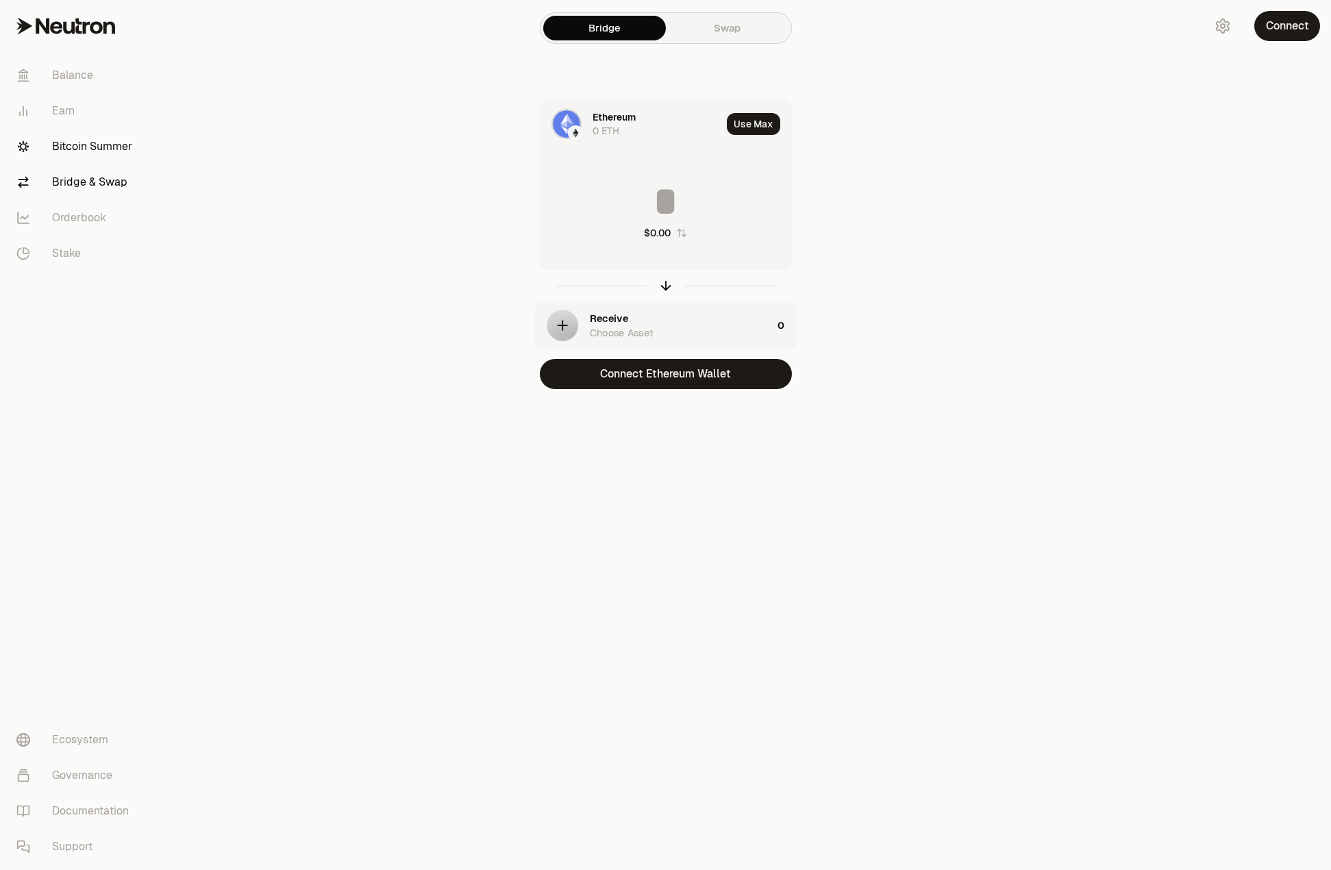
click at [67, 143] on link "Bitcoin Summer" at bounding box center [76, 147] width 143 height 36
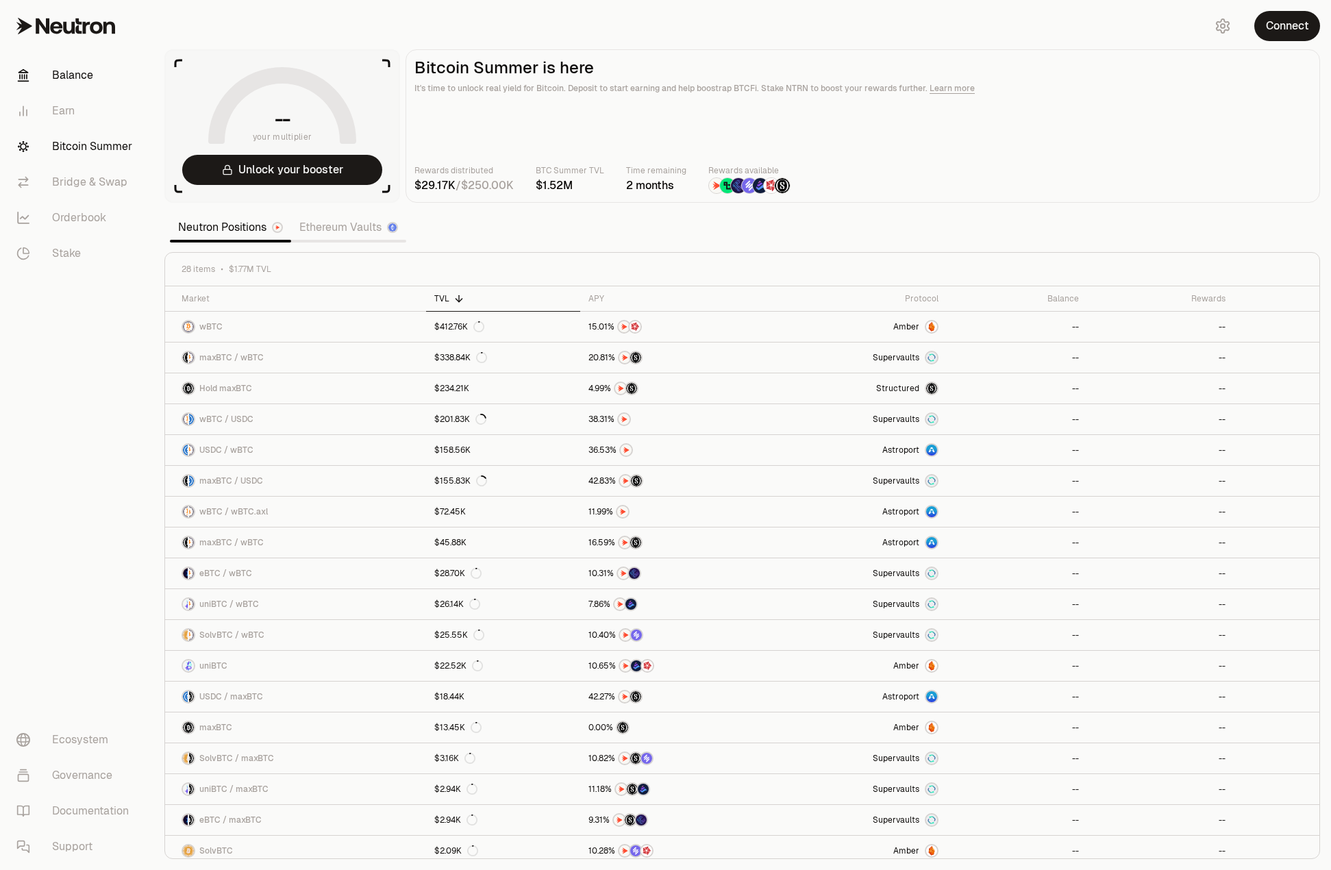
click at [50, 77] on link "Balance" at bounding box center [76, 76] width 143 height 36
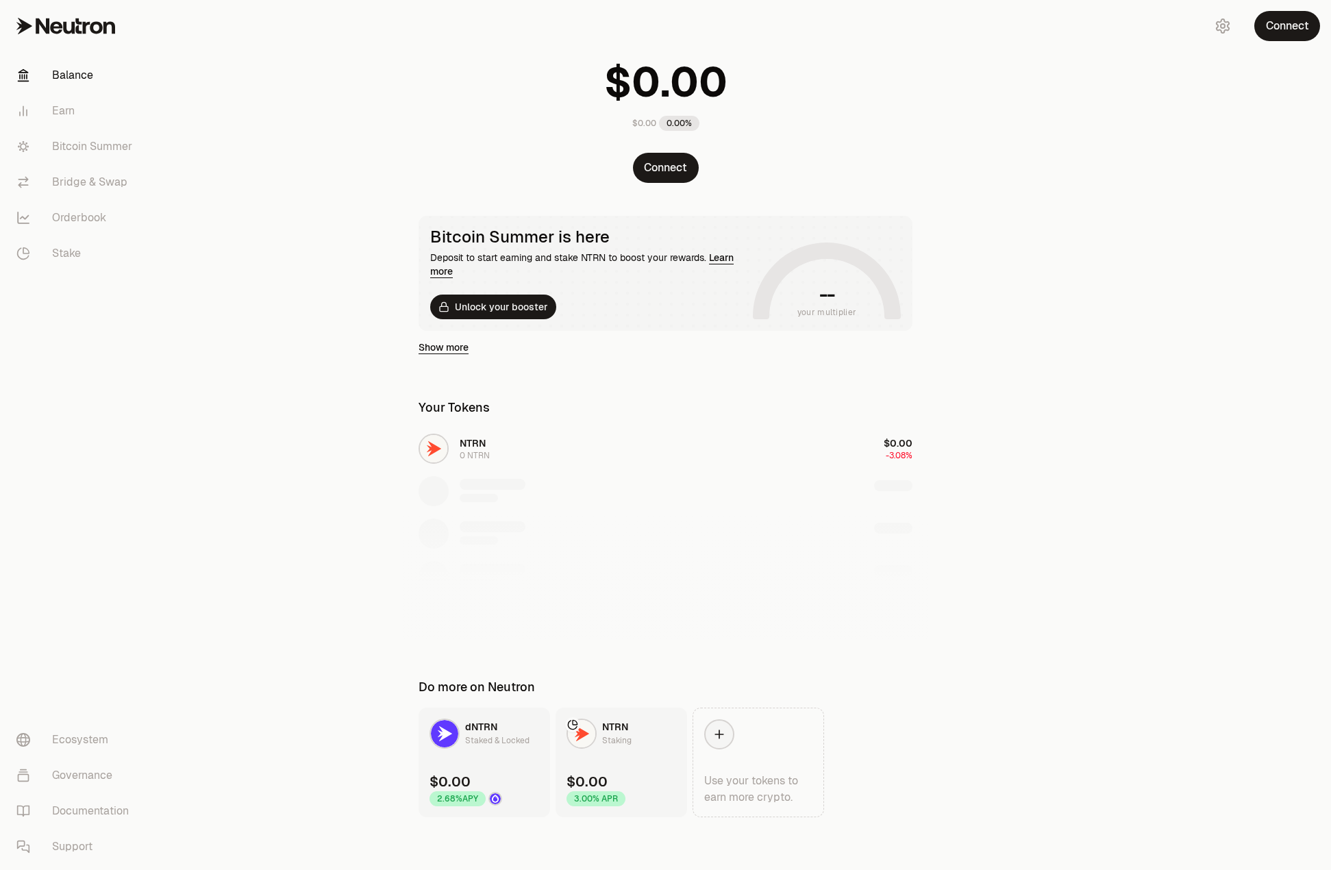
scroll to position [52, 0]
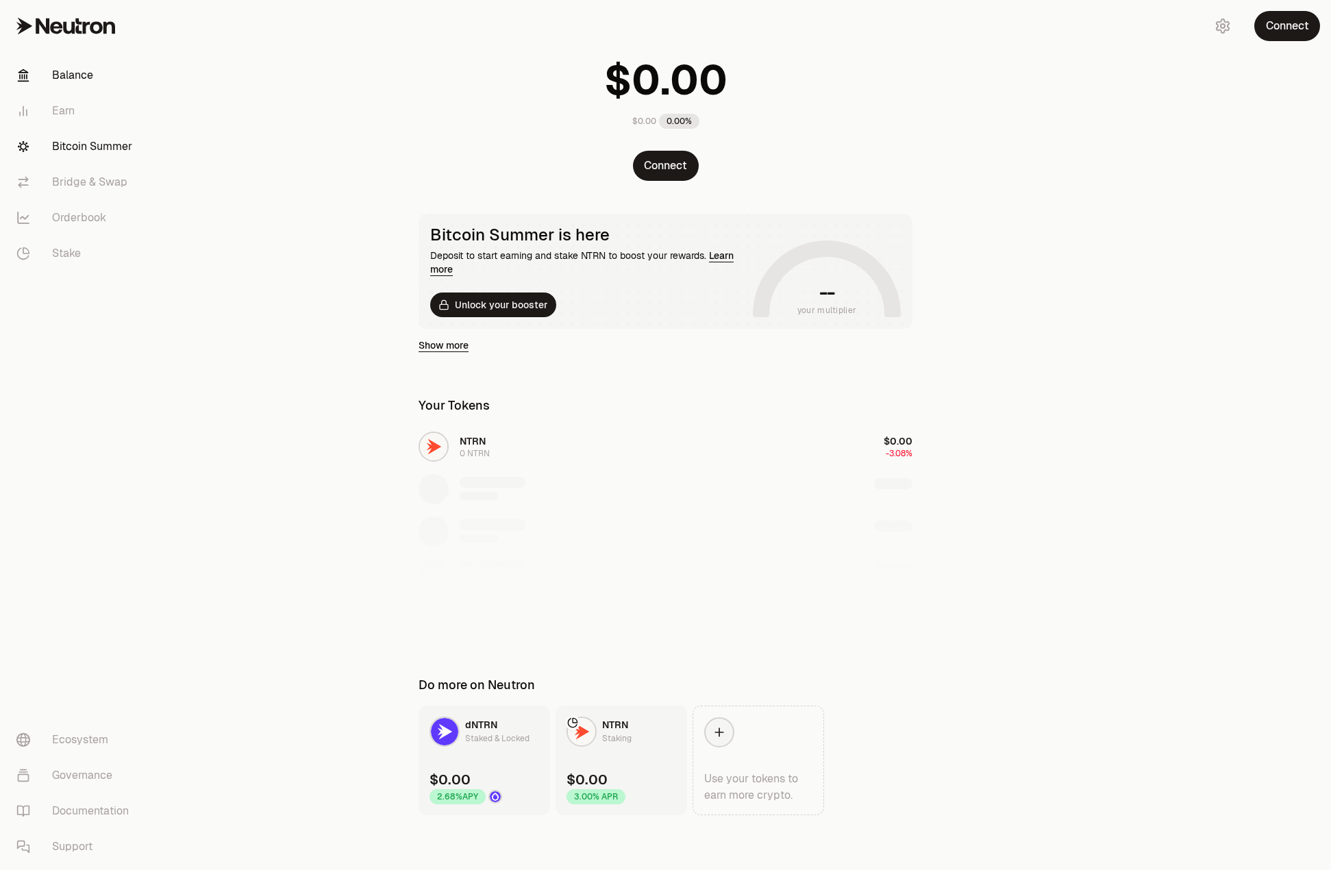
click at [90, 138] on link "Bitcoin Summer" at bounding box center [76, 147] width 143 height 36
